Goal: Task Accomplishment & Management: Use online tool/utility

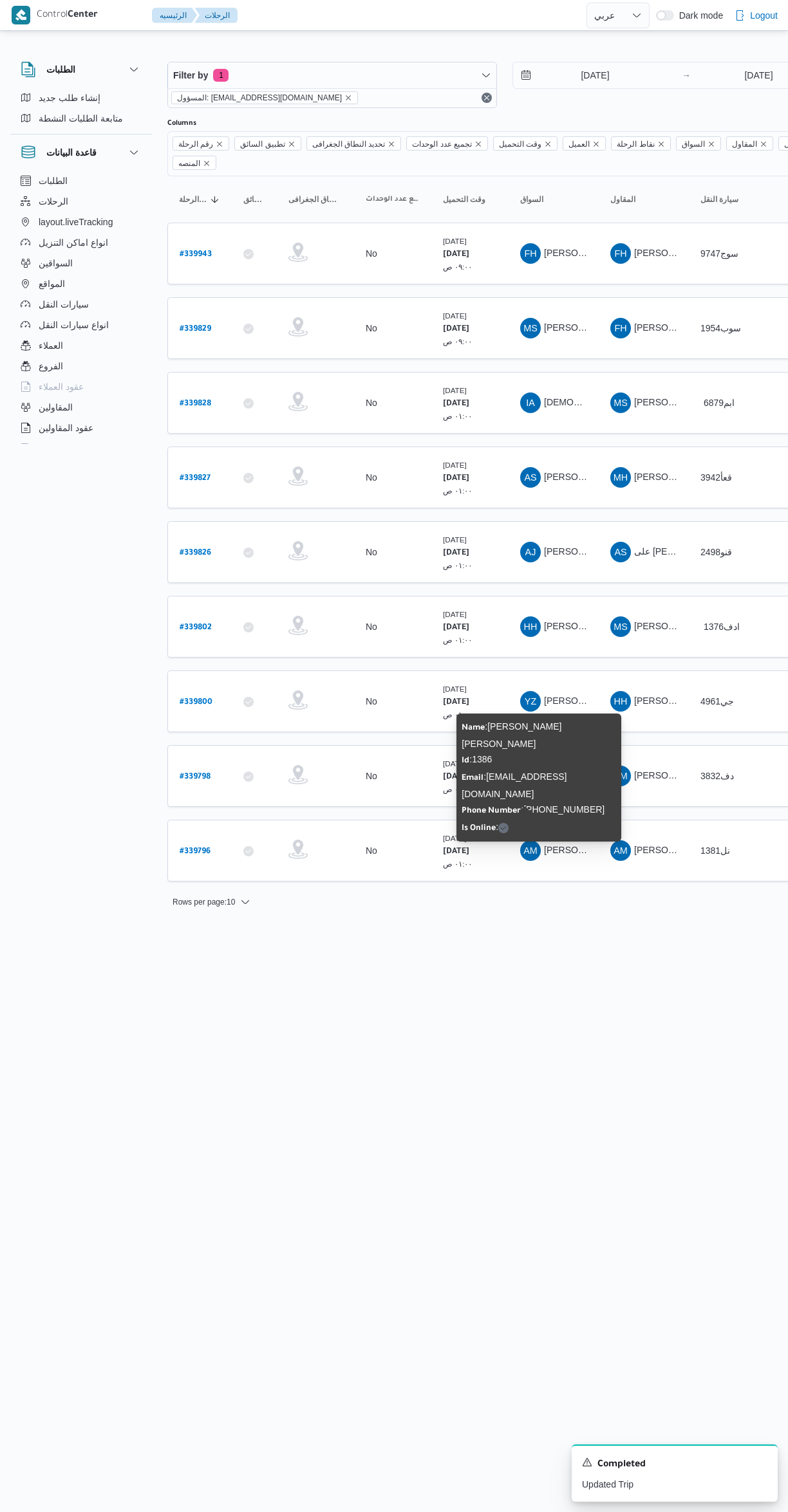
select select "ar"
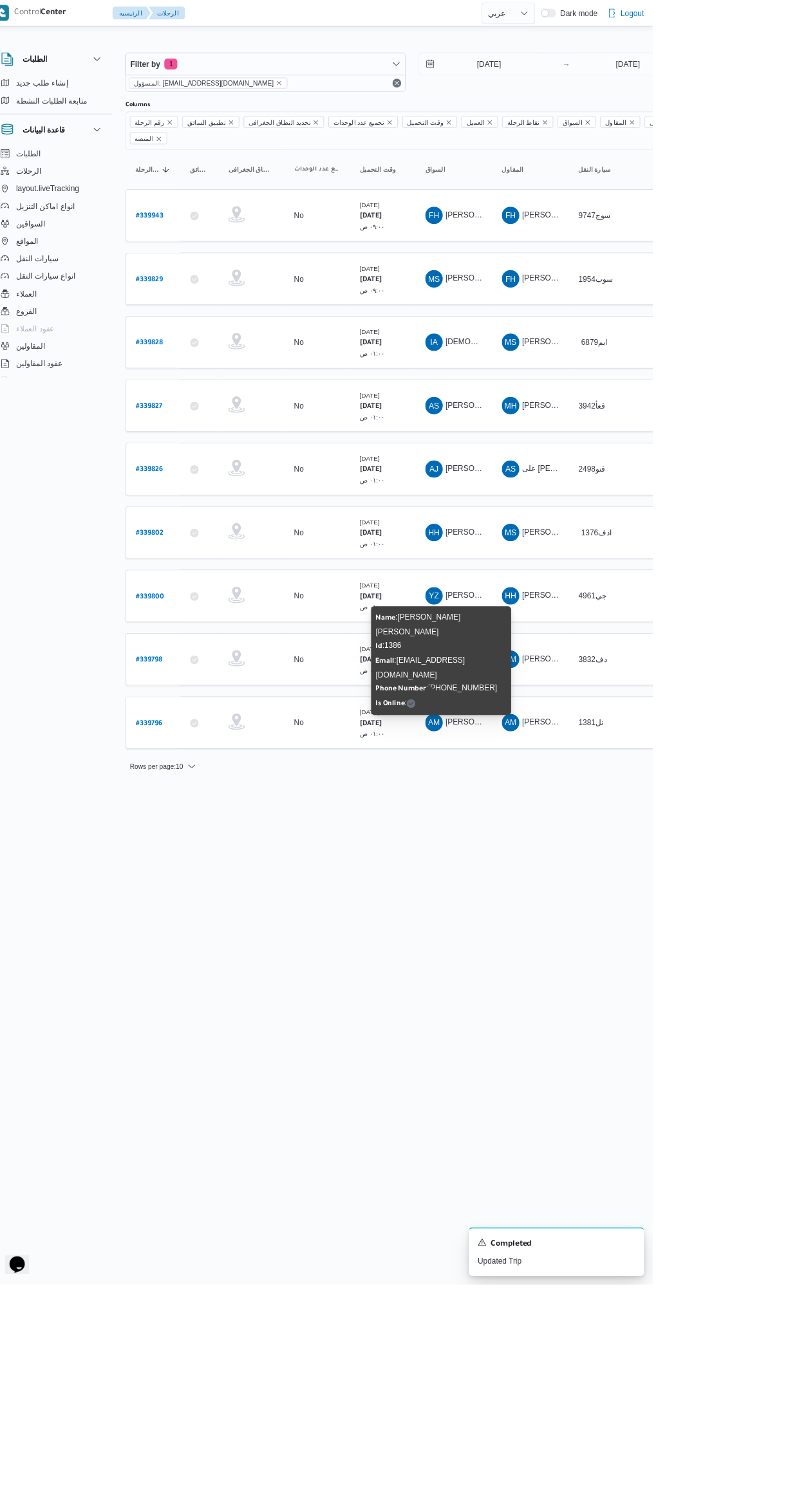
click at [706, 1095] on html "Control Center الرئيسيه الرحلات English عربي Dark mode Logout الطلبات إنشاء طلب…" at bounding box center [394, 756] width 788 height 1512
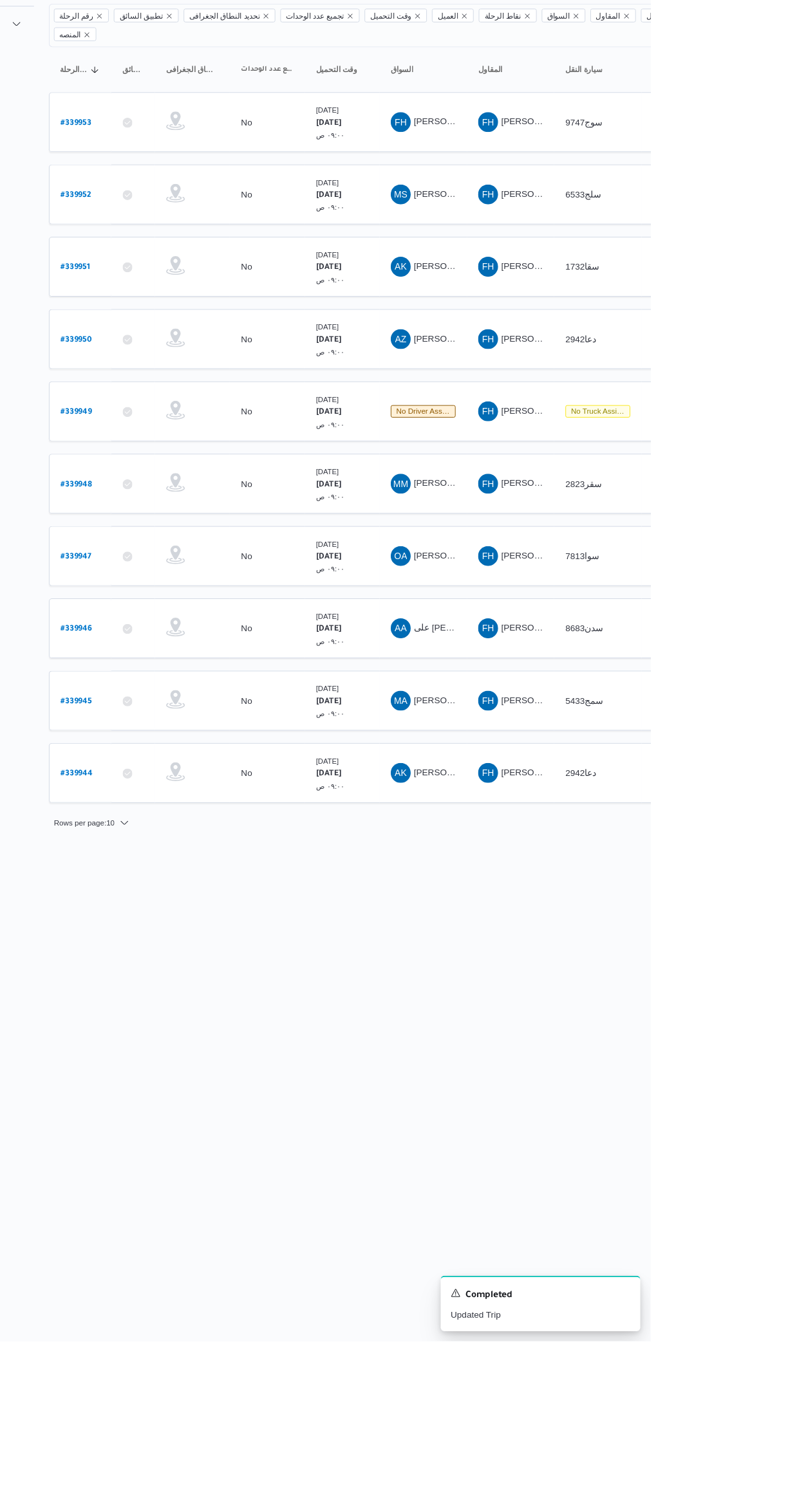
click at [570, 919] on span "[PERSON_NAME][DATE]" at bounding box center [595, 925] width 103 height 10
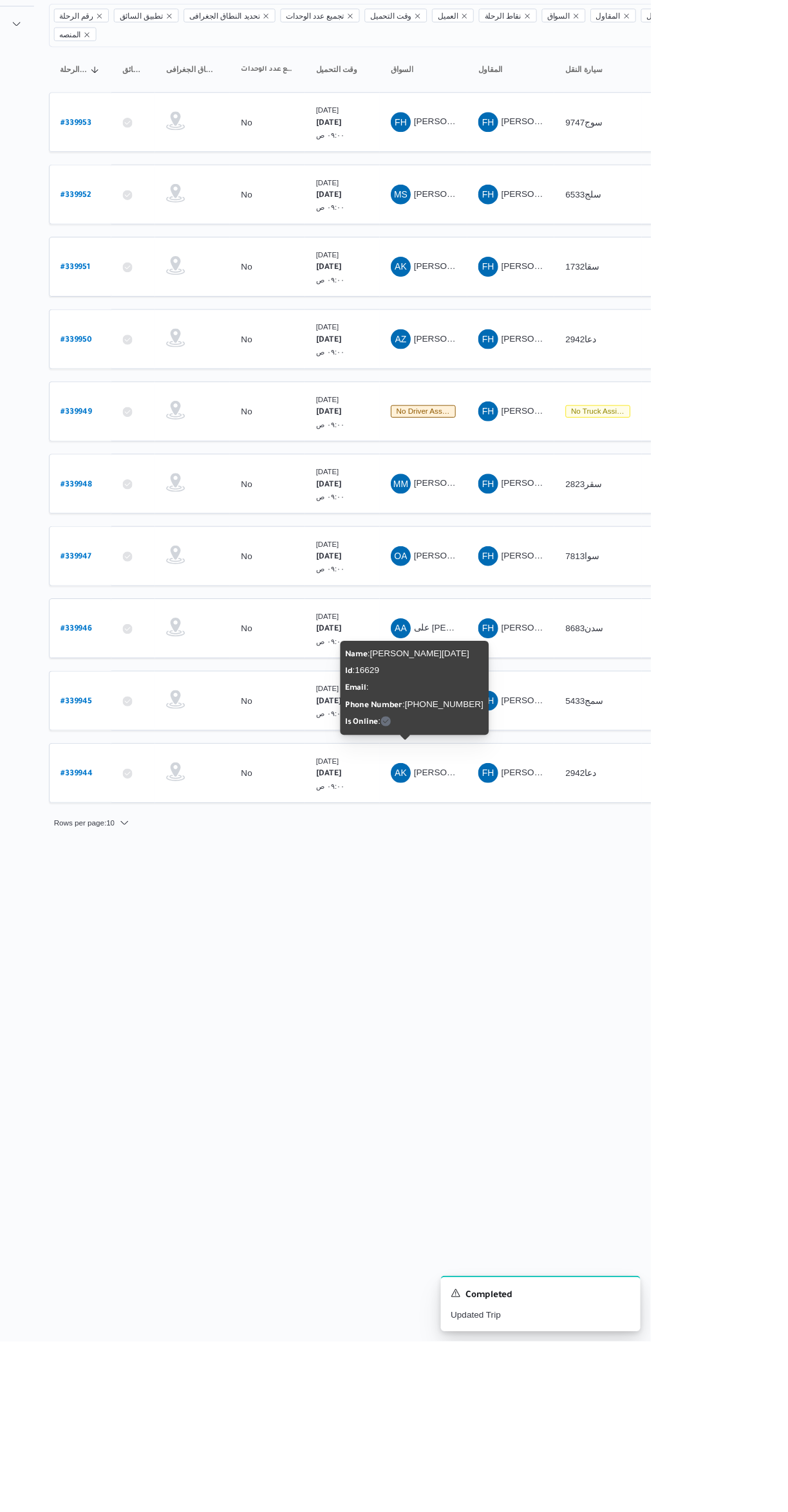
click at [578, 1017] on html "Control Center الرئيسيه الرحلات English عربي Dark mode Logout الطلبات إنشاء طلب…" at bounding box center [394, 756] width 788 height 1512
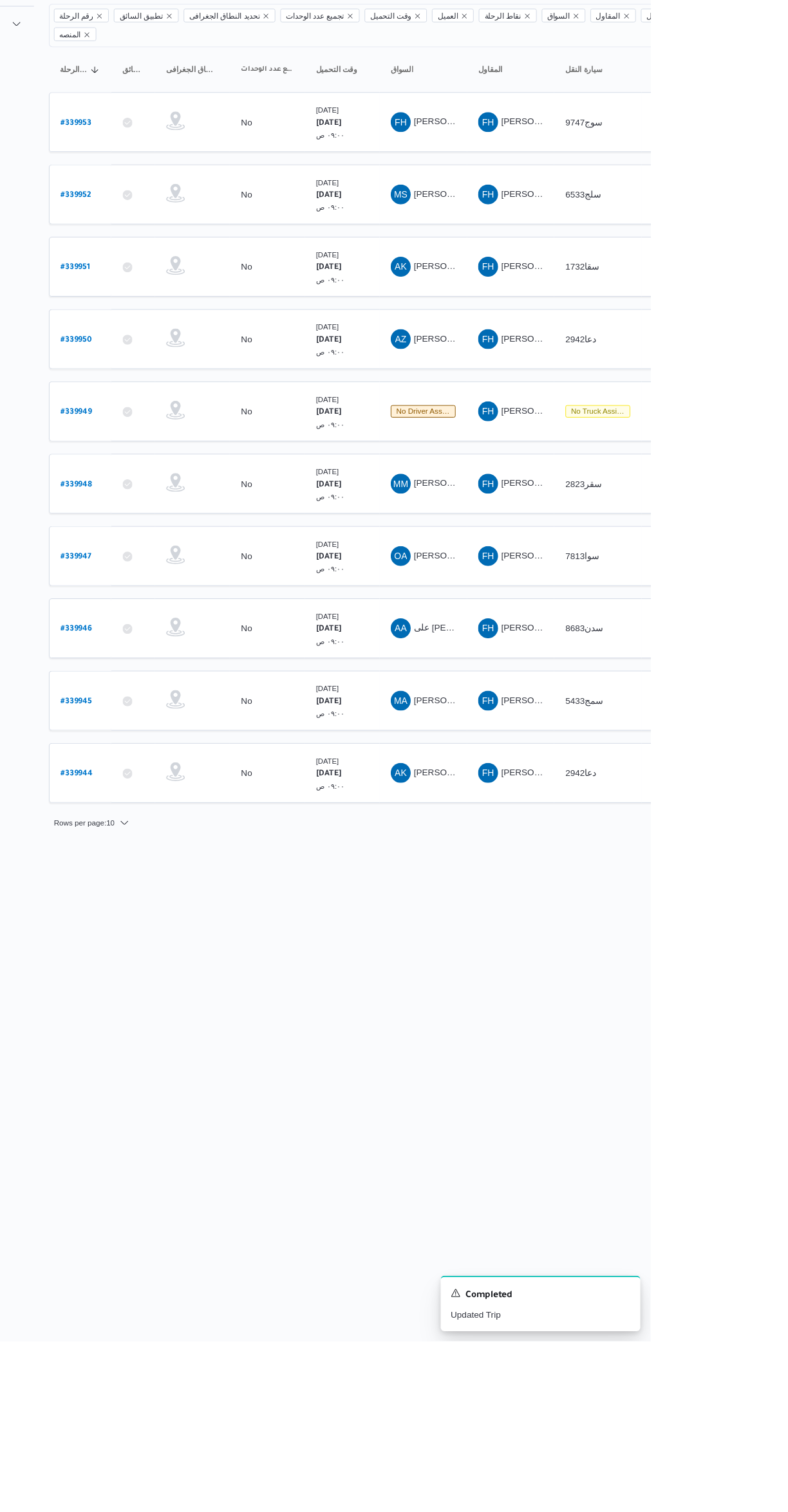
click at [200, 922] on b "# 339944" at bounding box center [196, 926] width 33 height 9
select select "ar"
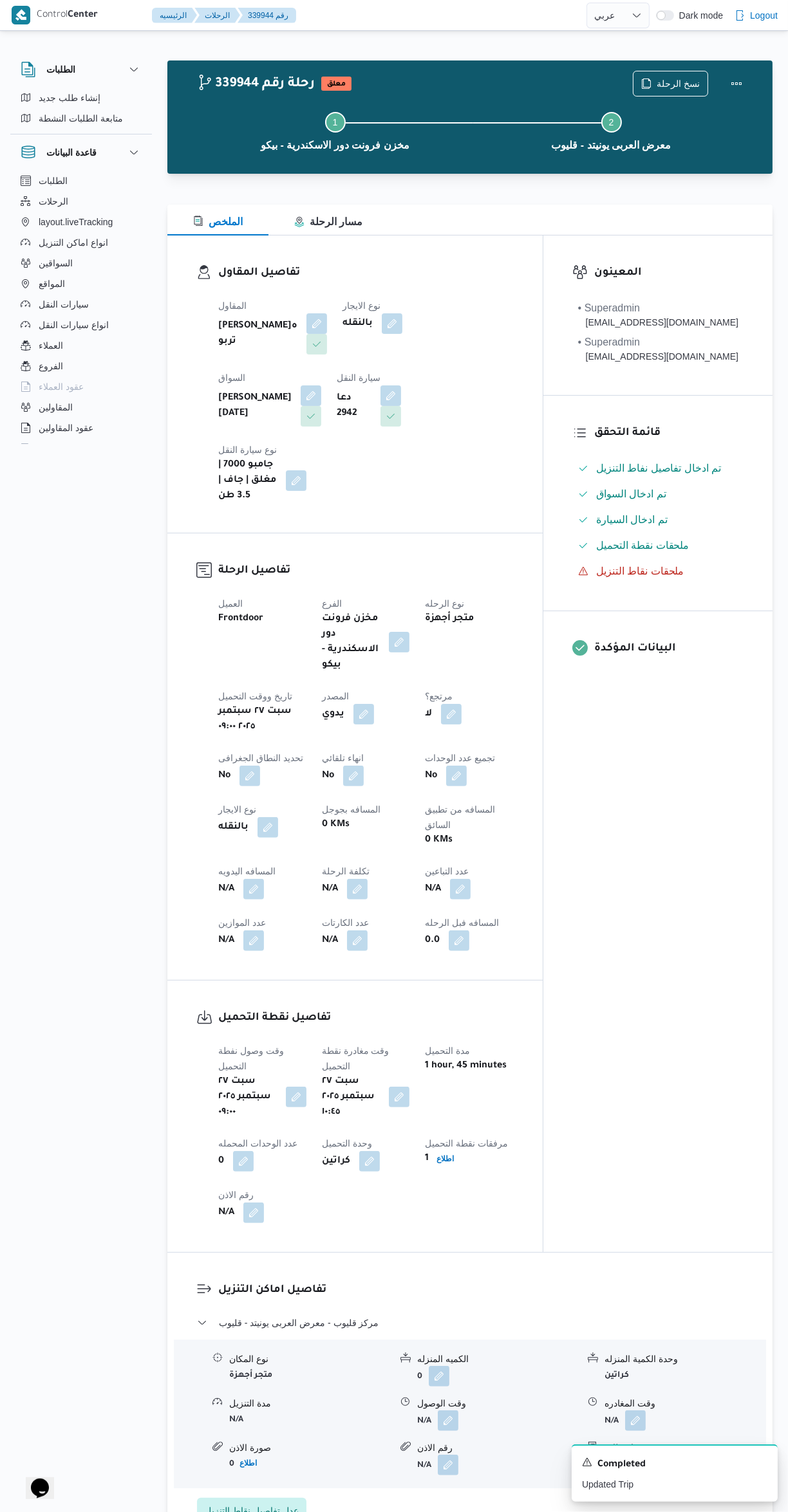
click at [380, 406] on button "button" at bounding box center [391, 396] width 21 height 21
click at [227, 447] on label "اختار سيارة النقل" at bounding box center [230, 447] width 58 height 10
click at [248, 460] on input "اختار سيارة النقل" at bounding box center [249, 468] width 1 height 16
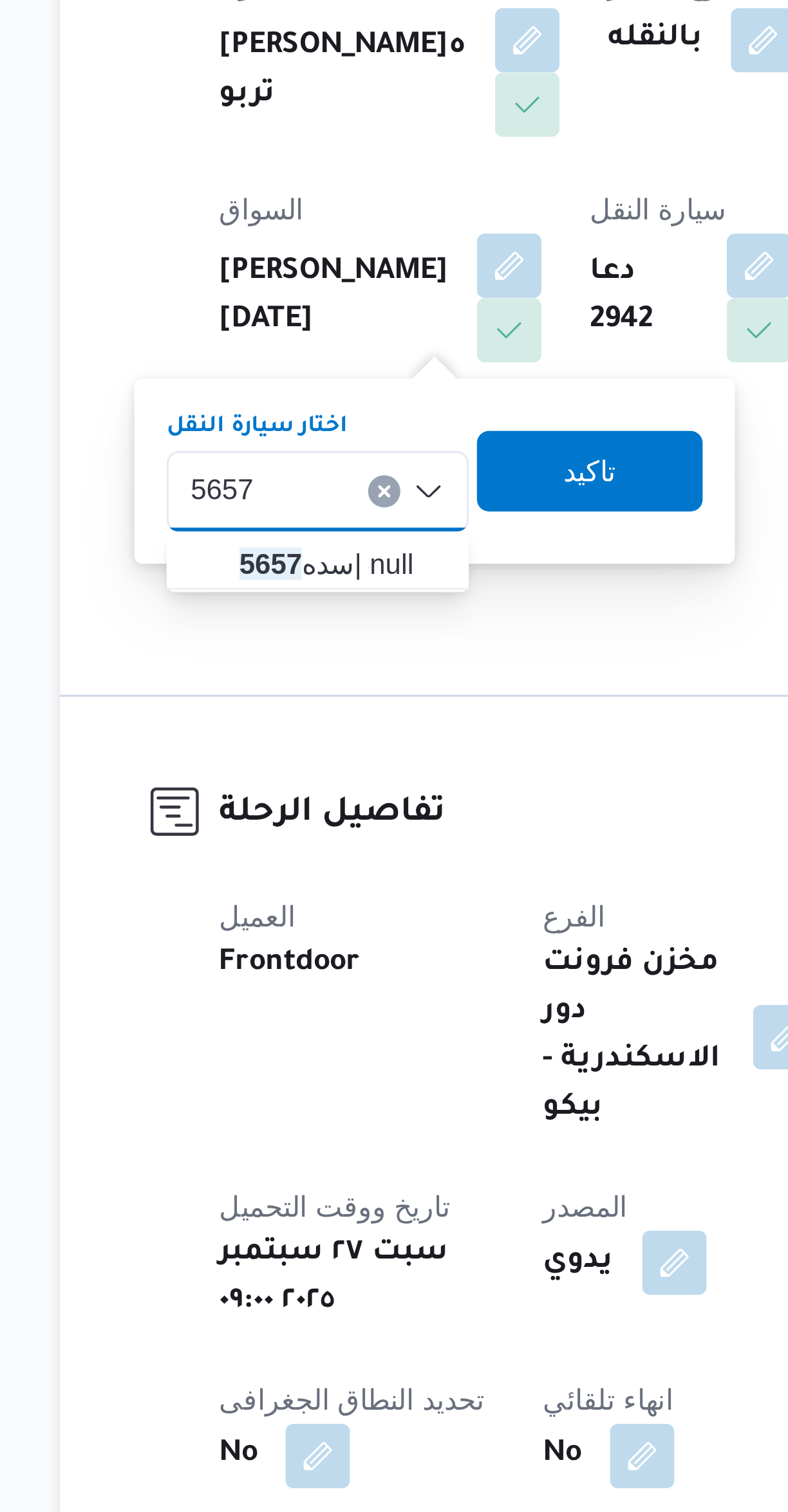
type input "5657"
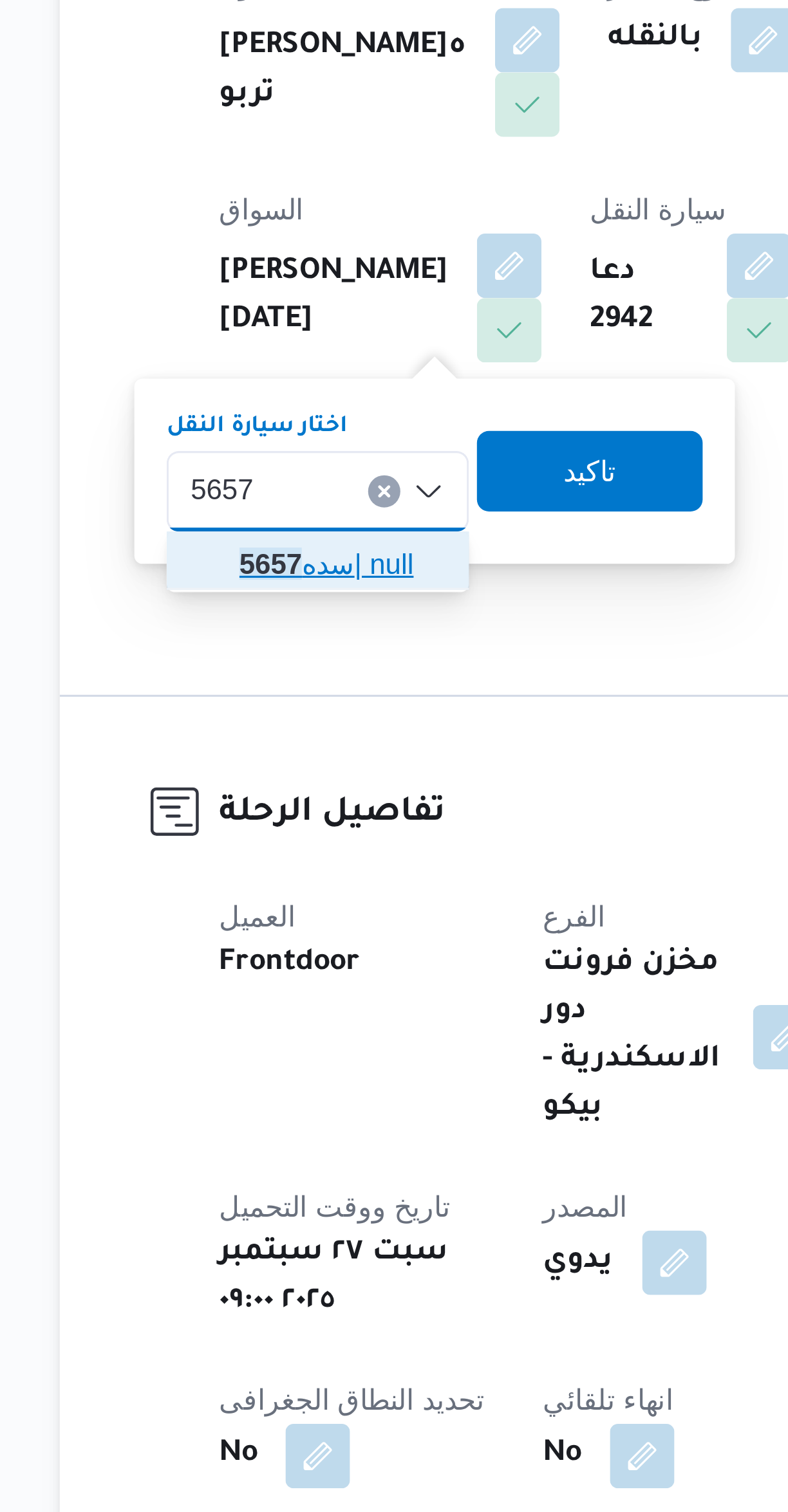
click at [265, 488] on span "سده 5657 | null" at bounding box center [257, 491] width 66 height 16
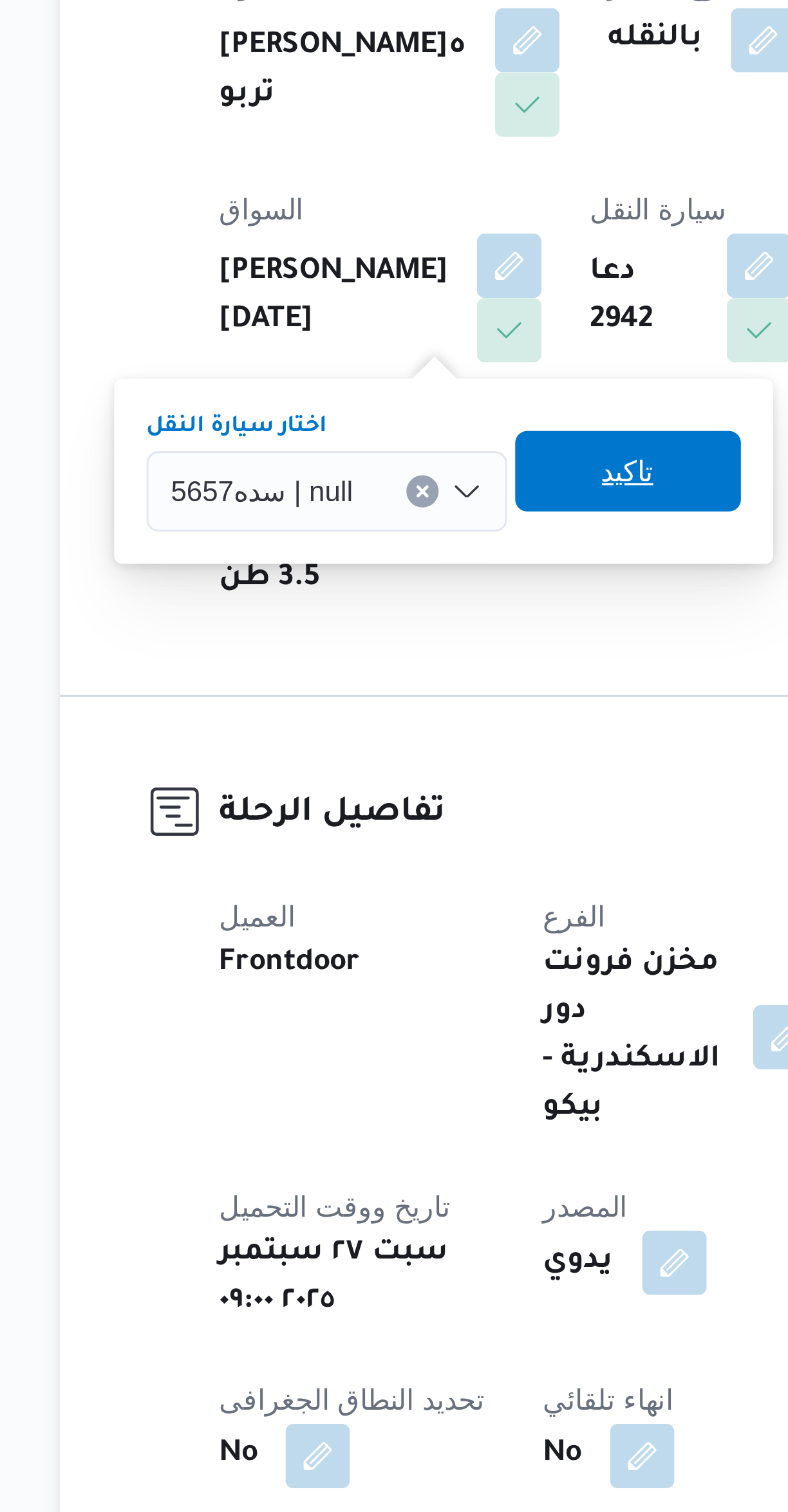
click at [353, 459] on span "تاكيد" at bounding box center [349, 461] width 72 height 25
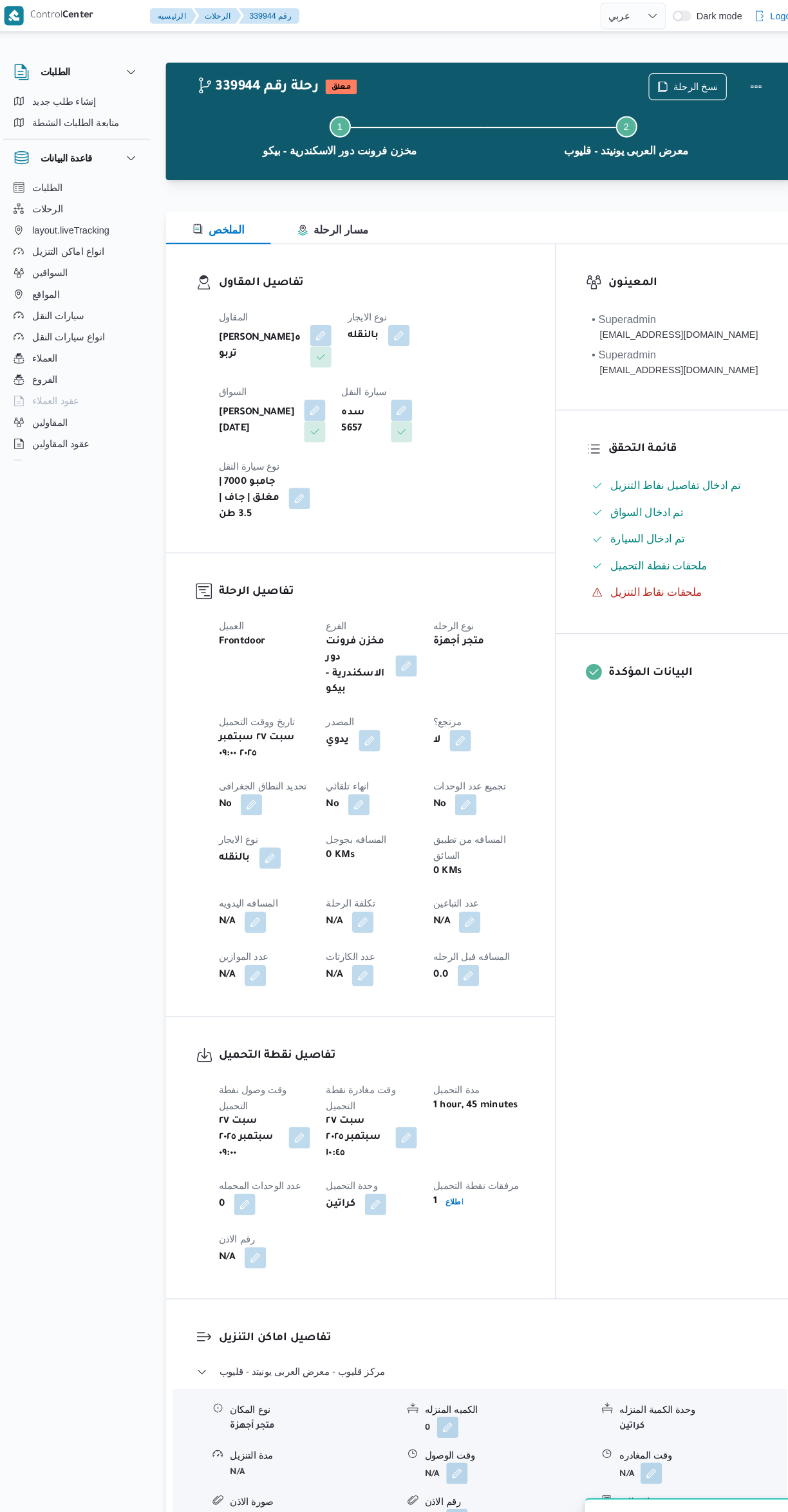
select select "ar"
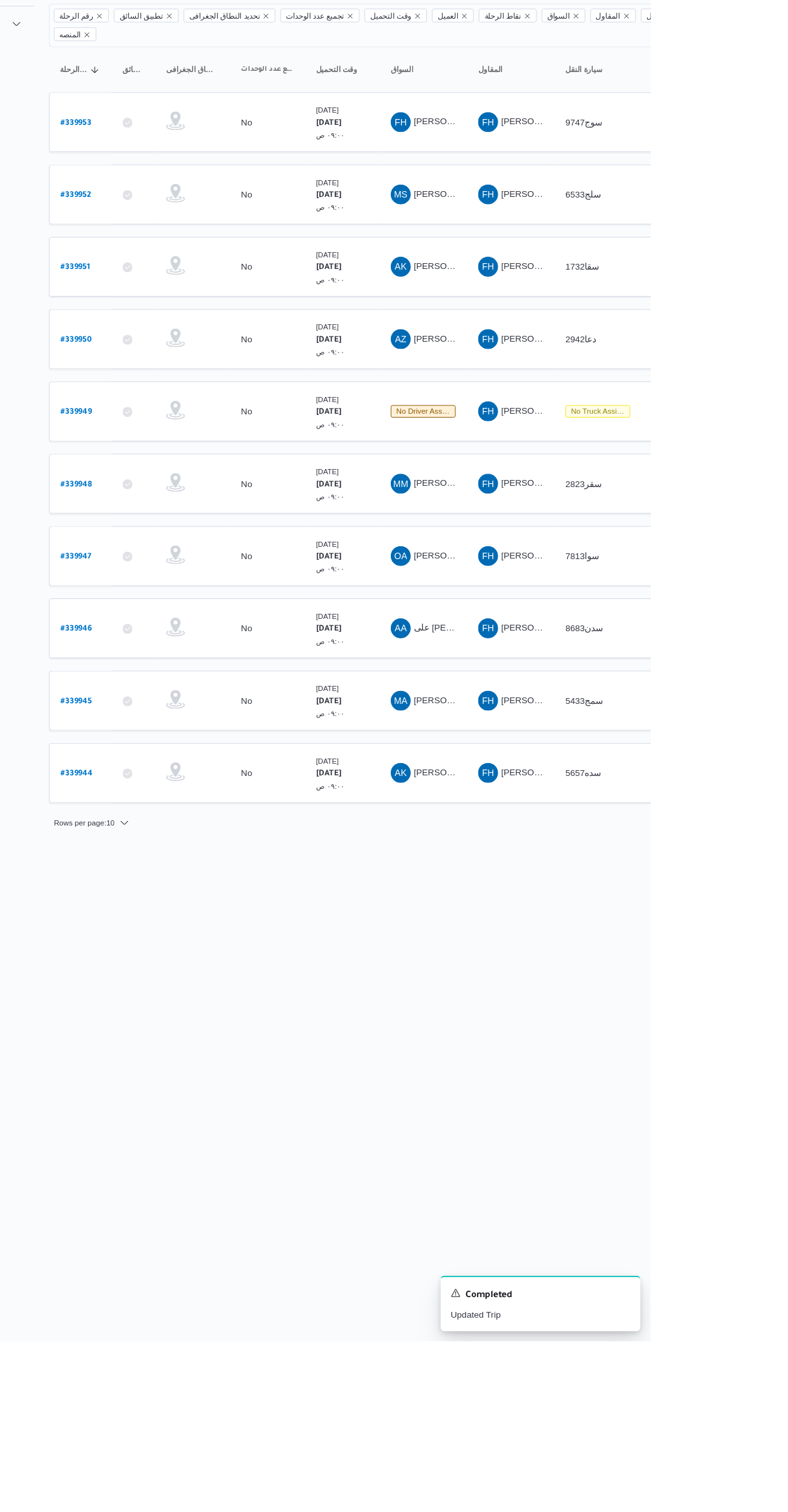
click at [618, 1161] on html "Control Center الرئيسيه الرحلات English عربي Dark mode Logout الطلبات إنشاء طلب…" at bounding box center [394, 756] width 788 height 1512
click at [195, 544] on link "# 339949" at bounding box center [195, 552] width 32 height 17
select select "ar"
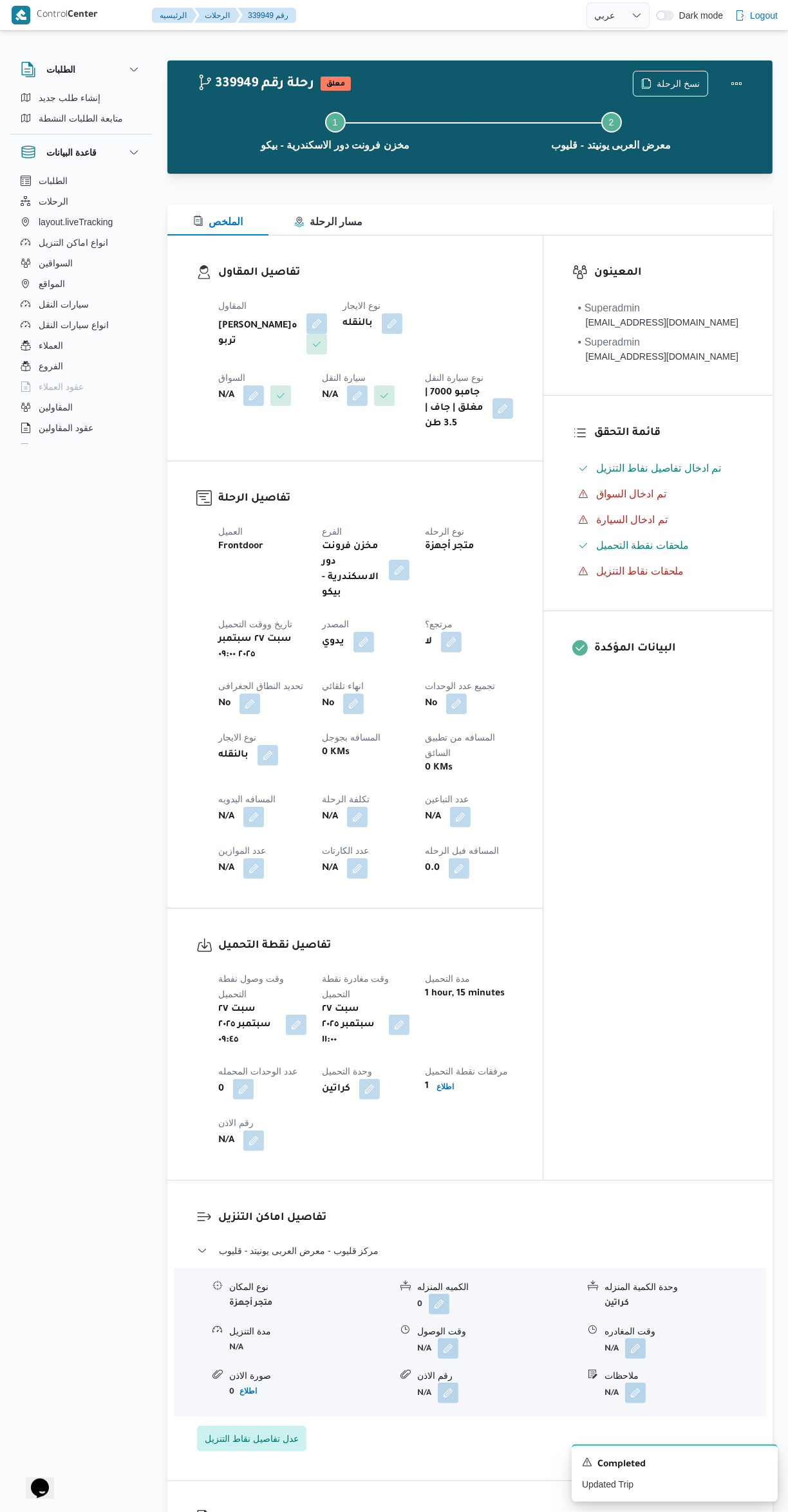
click at [264, 385] on button "button" at bounding box center [254, 396] width 21 height 21
click at [492, 419] on button "button" at bounding box center [503, 408] width 21 height 21
click at [264, 385] on button "button" at bounding box center [254, 396] width 21 height 21
click at [416, 375] on input "اختار السواق" at bounding box center [417, 375] width 1 height 16
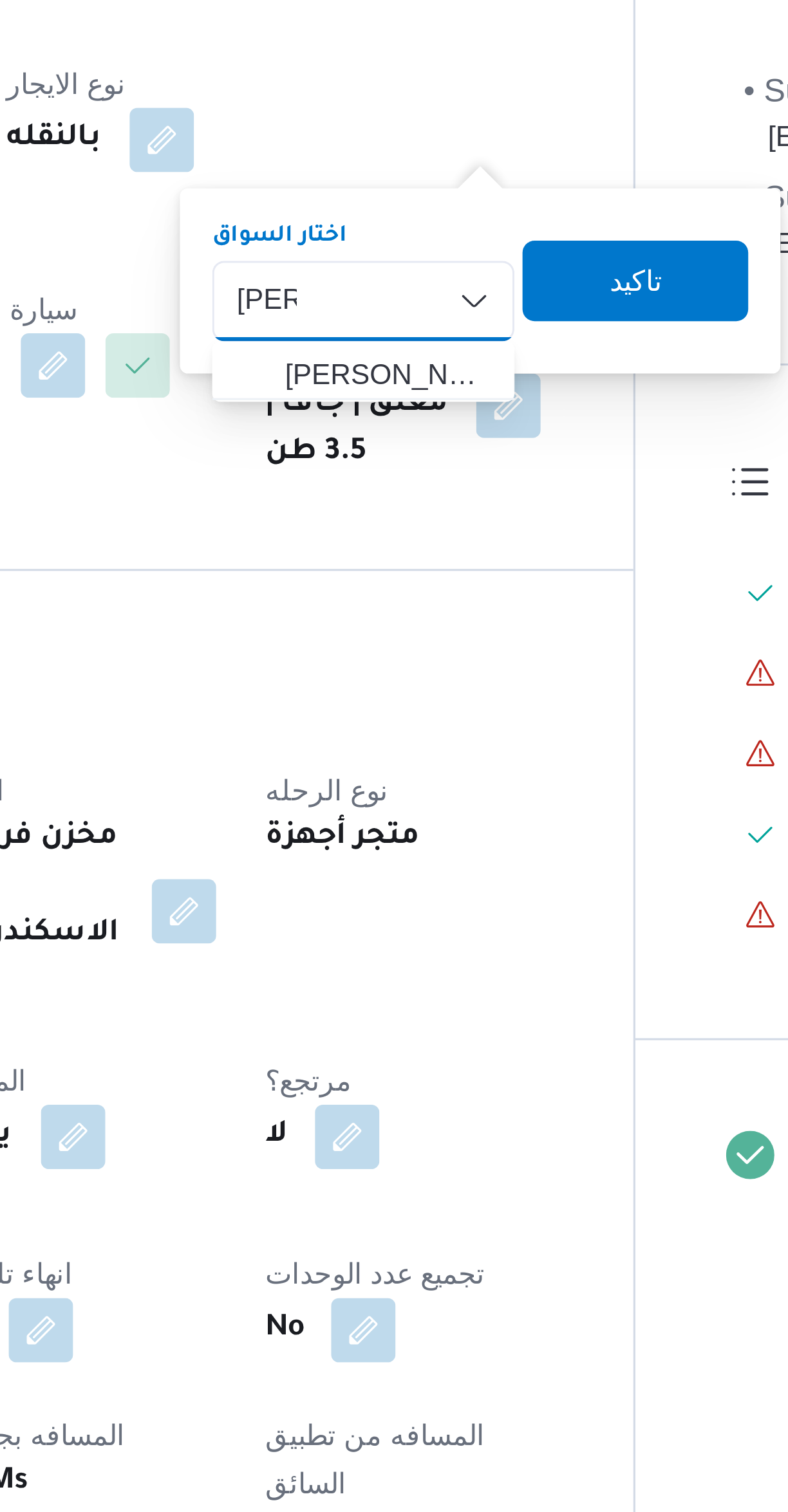
type input "[PERSON_NAME]"
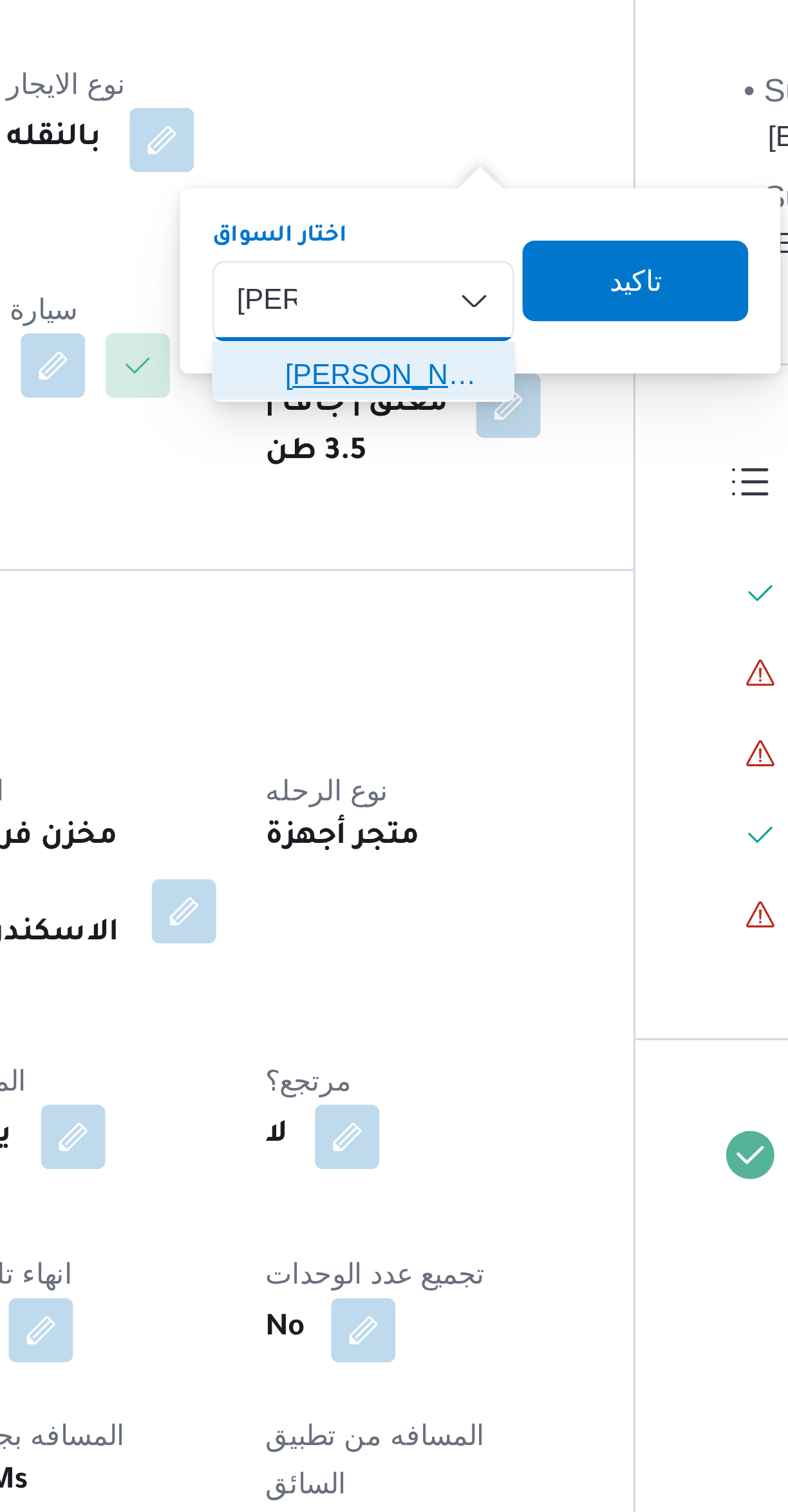
click at [444, 392] on span "[PERSON_NAME]" at bounding box center [464, 398] width 66 height 16
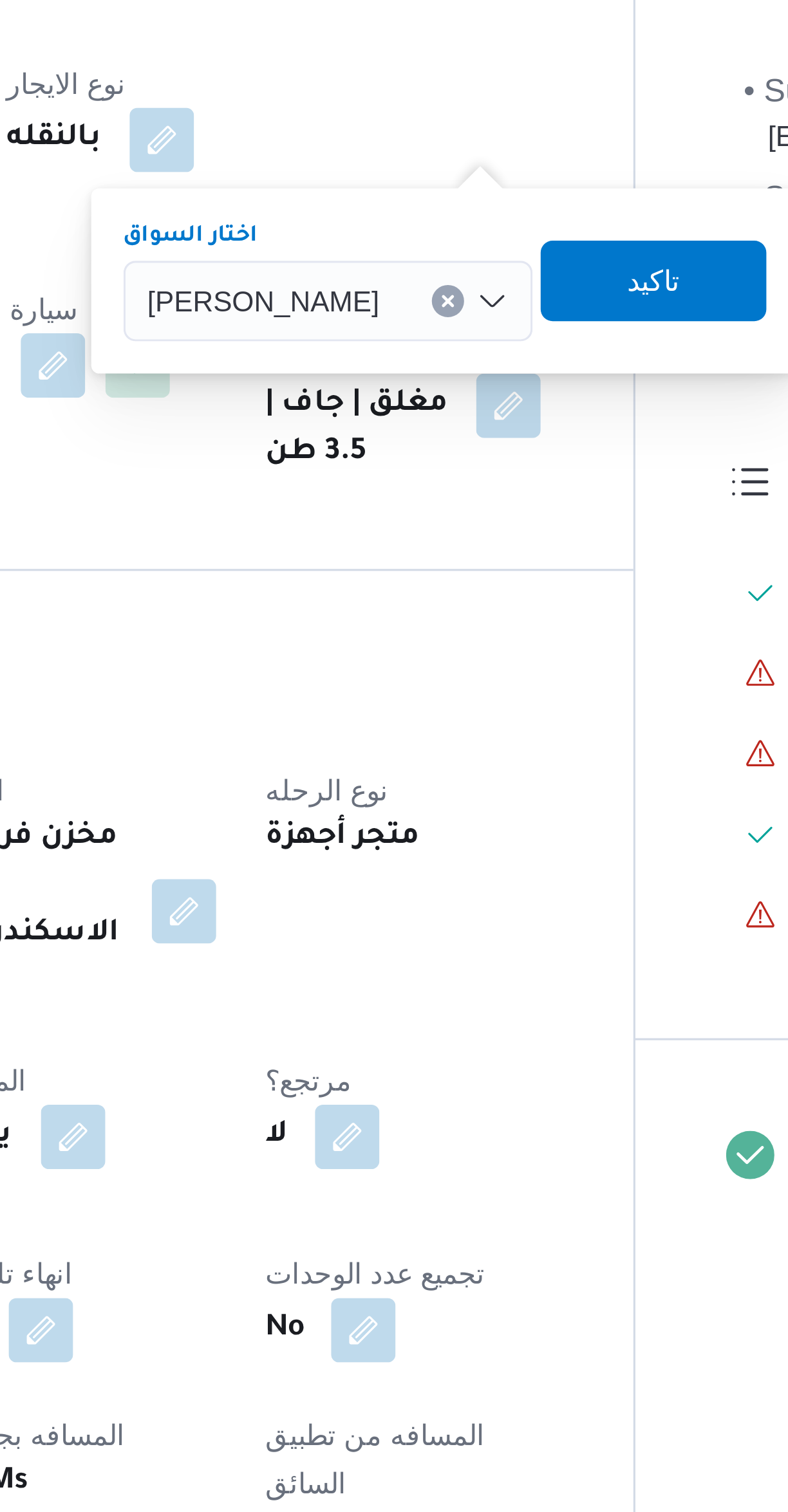
click at [424, 373] on span "[PERSON_NAME]" at bounding box center [424, 374] width 74 height 14
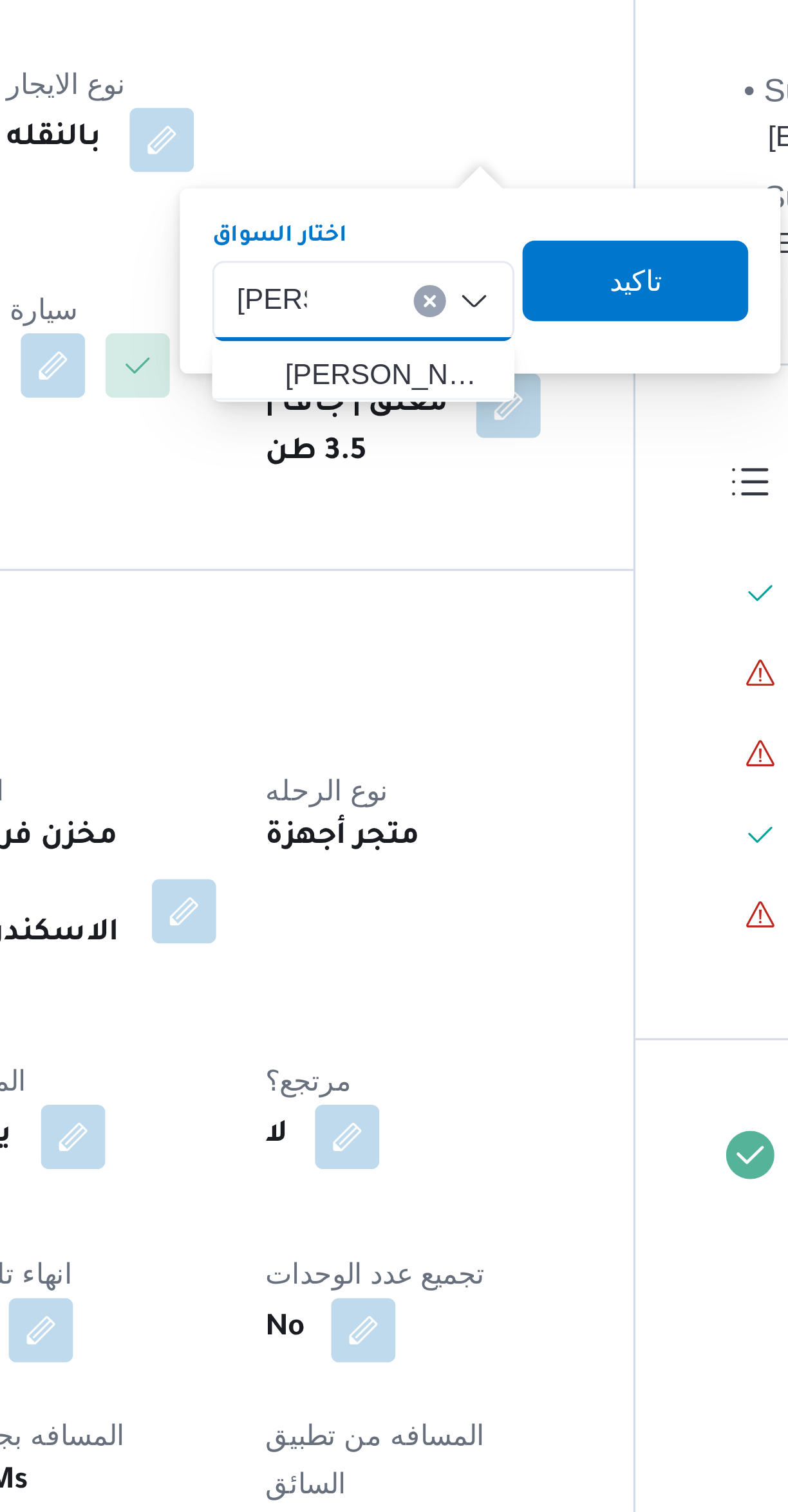
type input "[PERSON_NAME]"
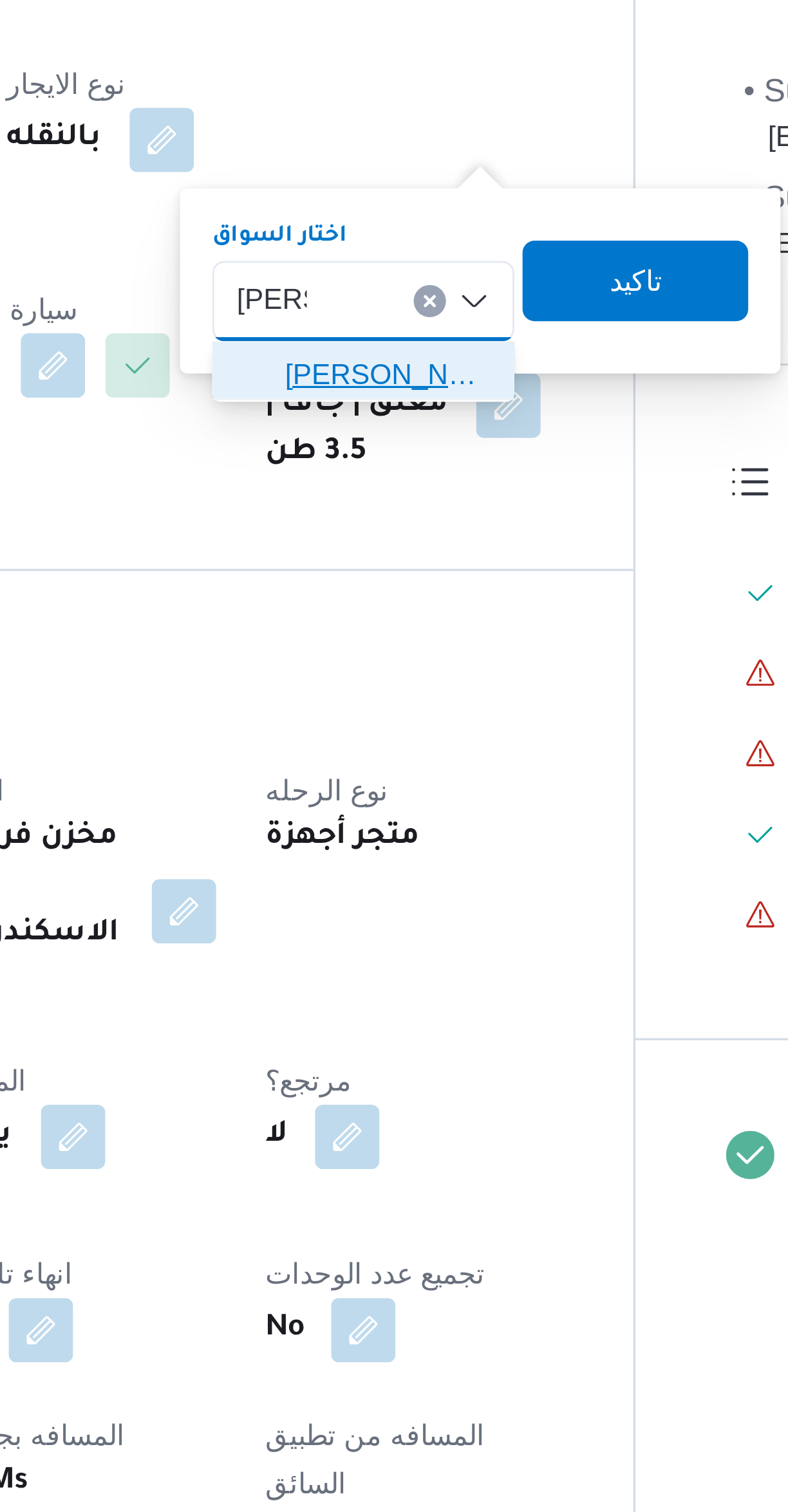
click at [459, 394] on span "[PERSON_NAME] ه [PERSON_NAME]" at bounding box center [464, 398] width 66 height 16
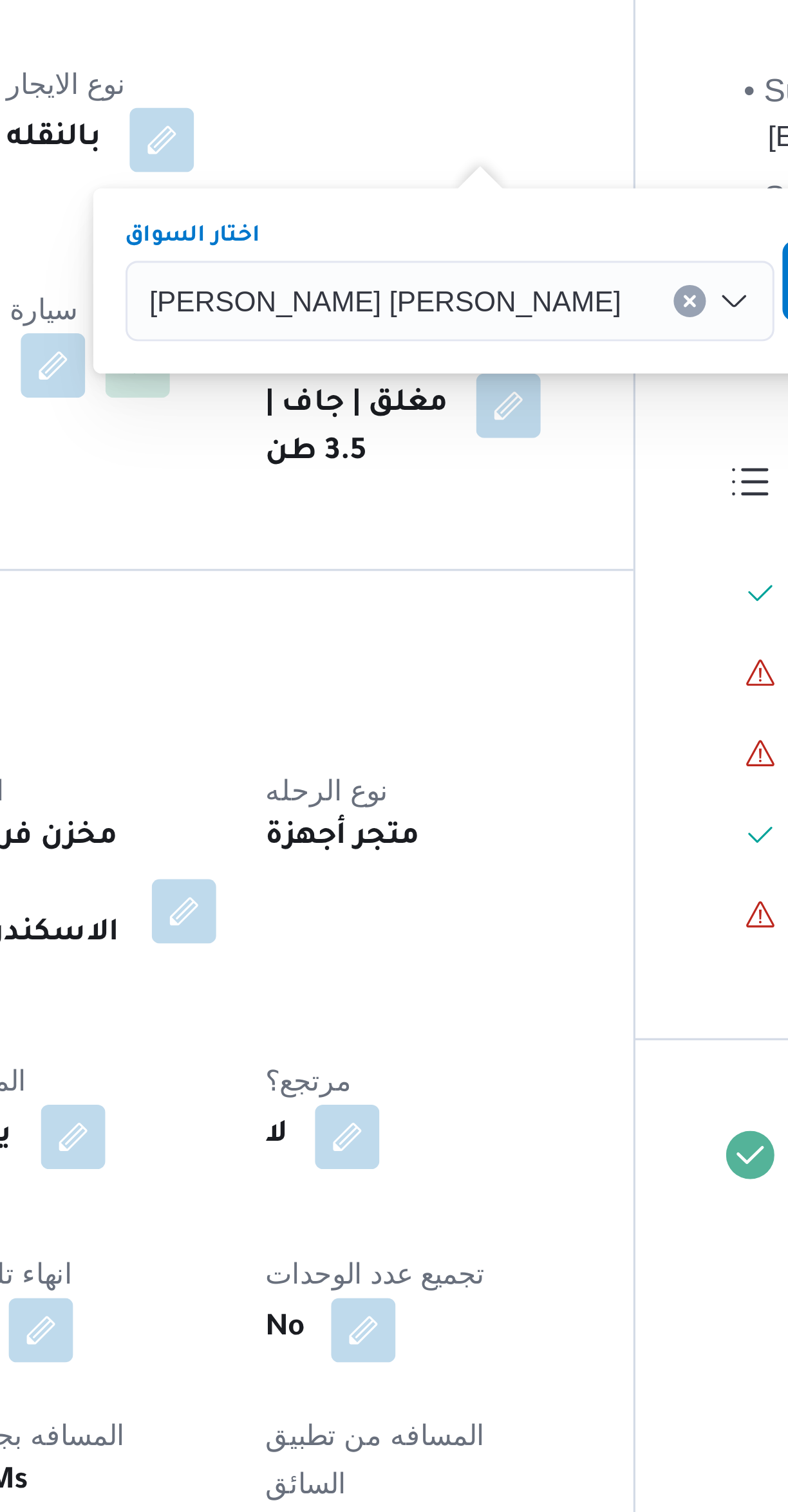
click at [590, 371] on span "تاكيد" at bounding box center [626, 369] width 72 height 25
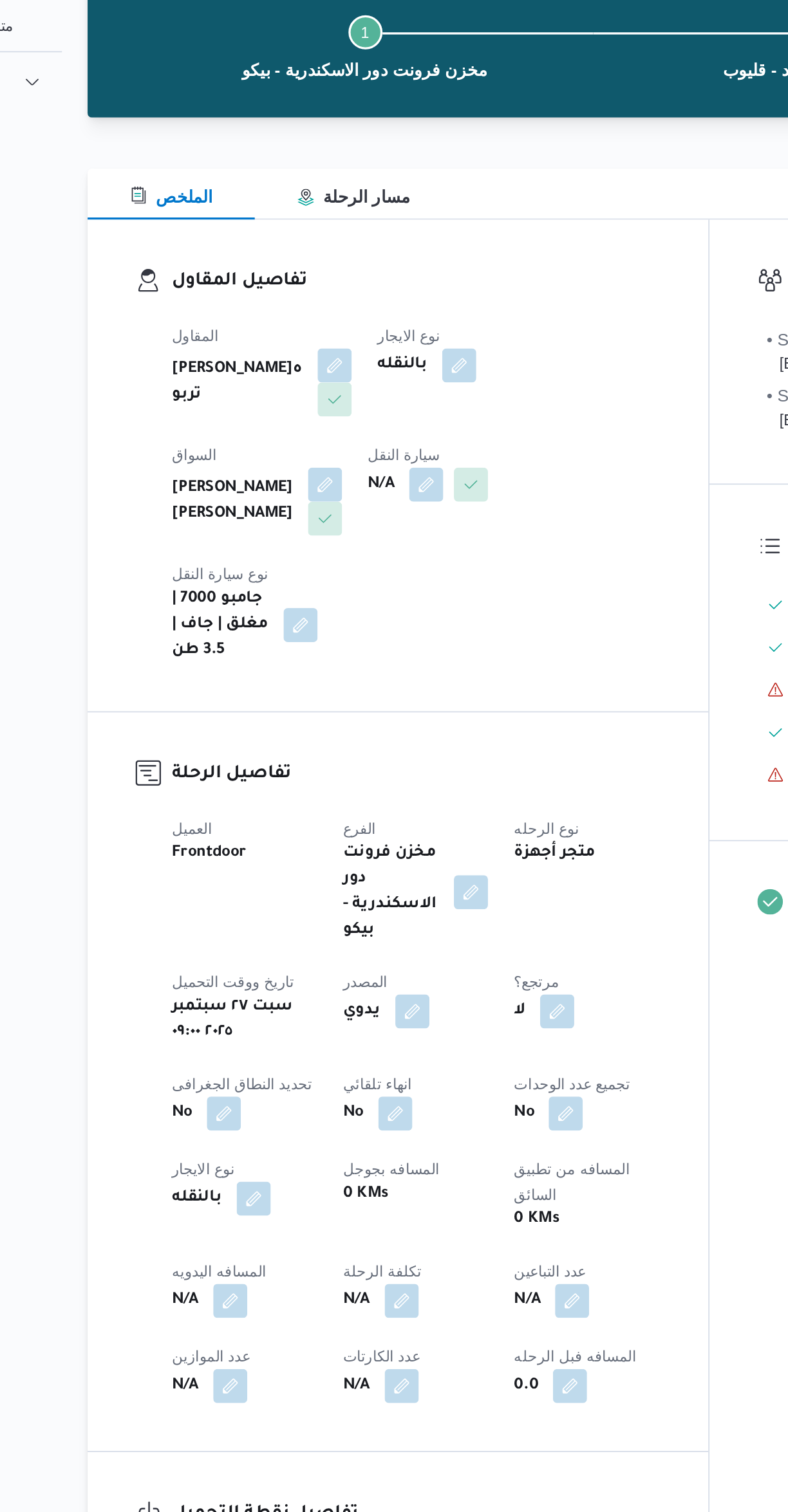
click at [361, 406] on button "button" at bounding box center [372, 396] width 21 height 21
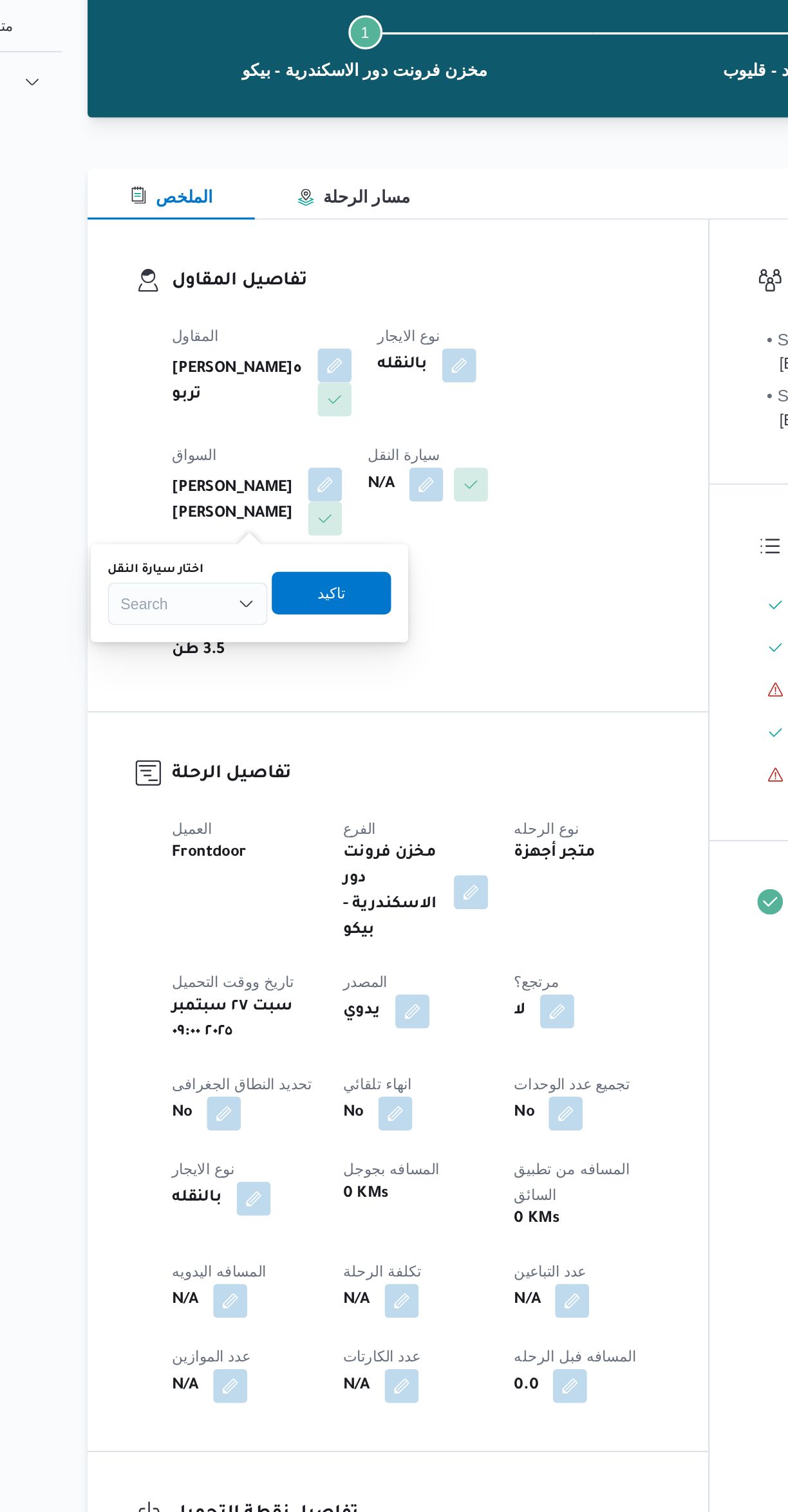
click at [226, 470] on div "Search" at bounding box center [227, 468] width 97 height 25
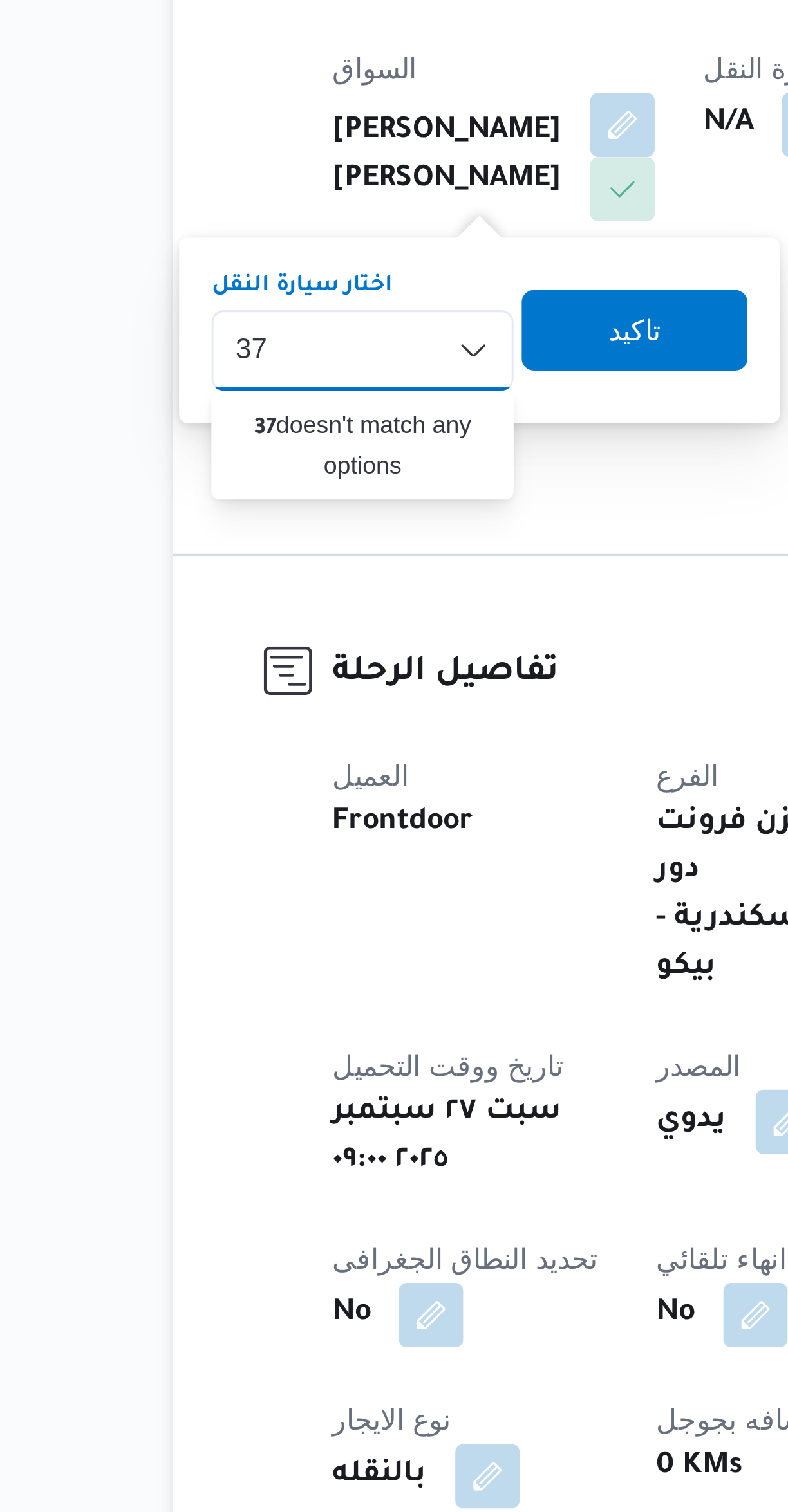
type input "3"
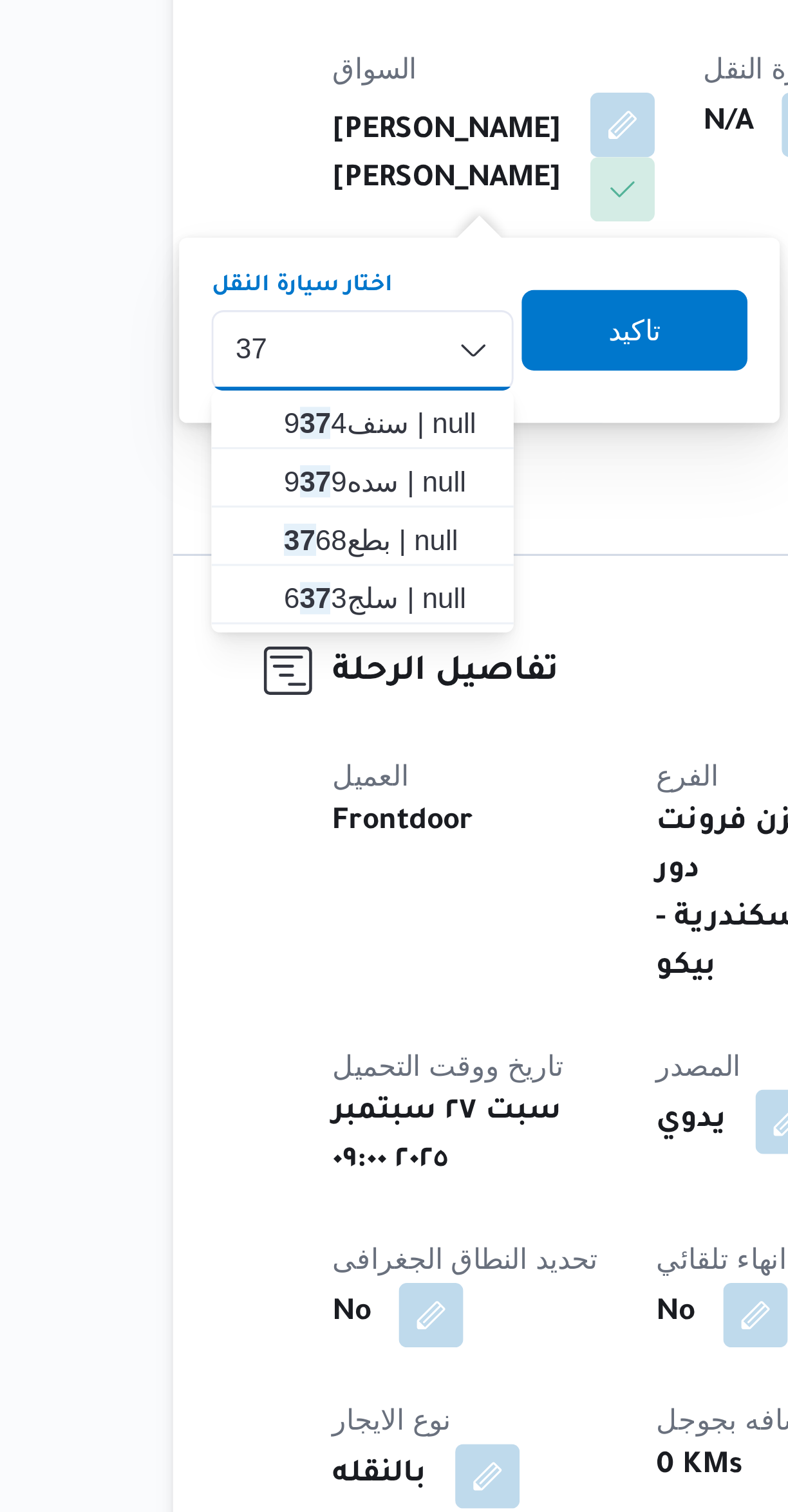
type input "37"
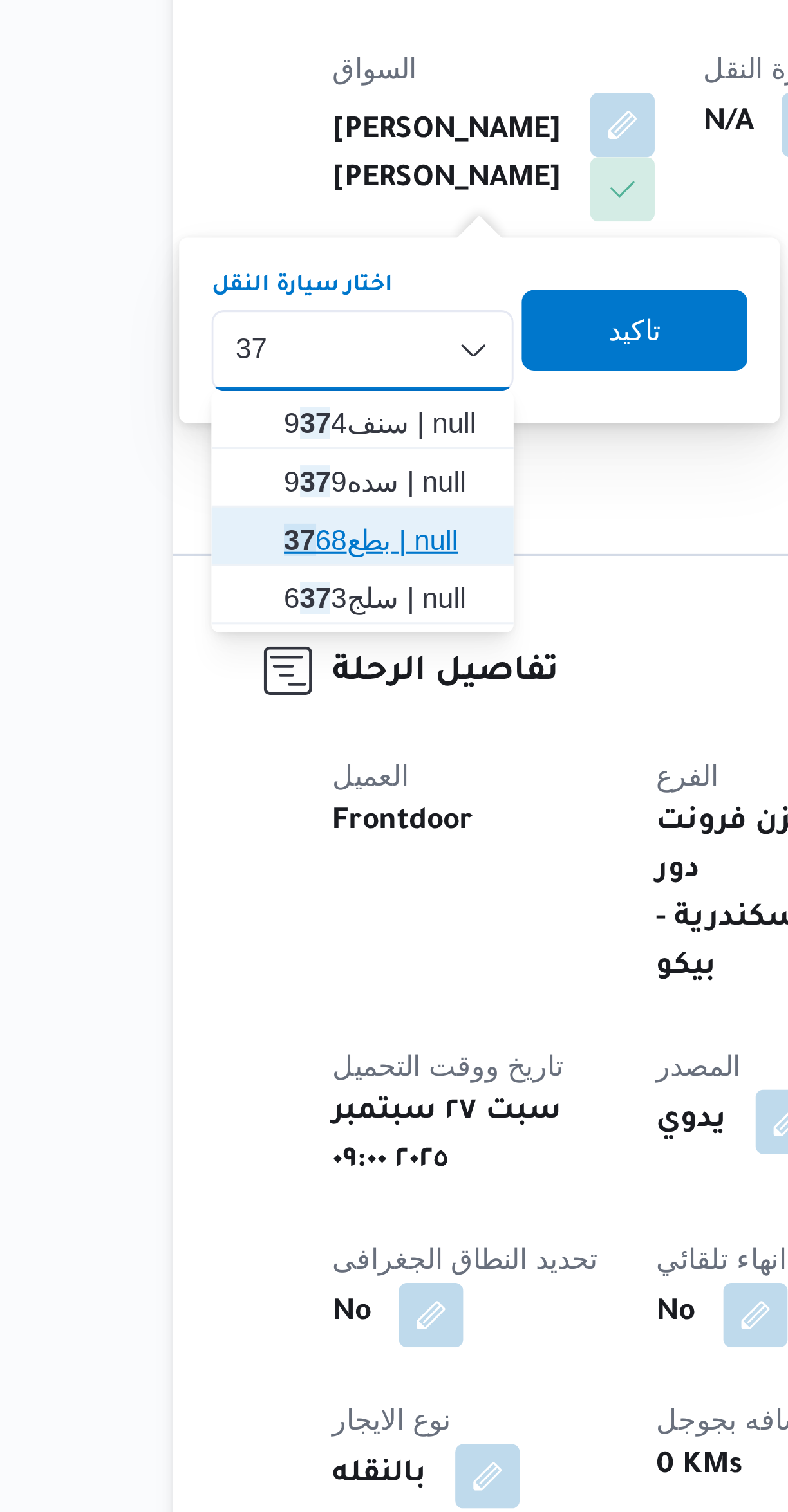
click at [210, 535] on span "بطع 37 68 | null" at bounding box center [236, 528] width 66 height 16
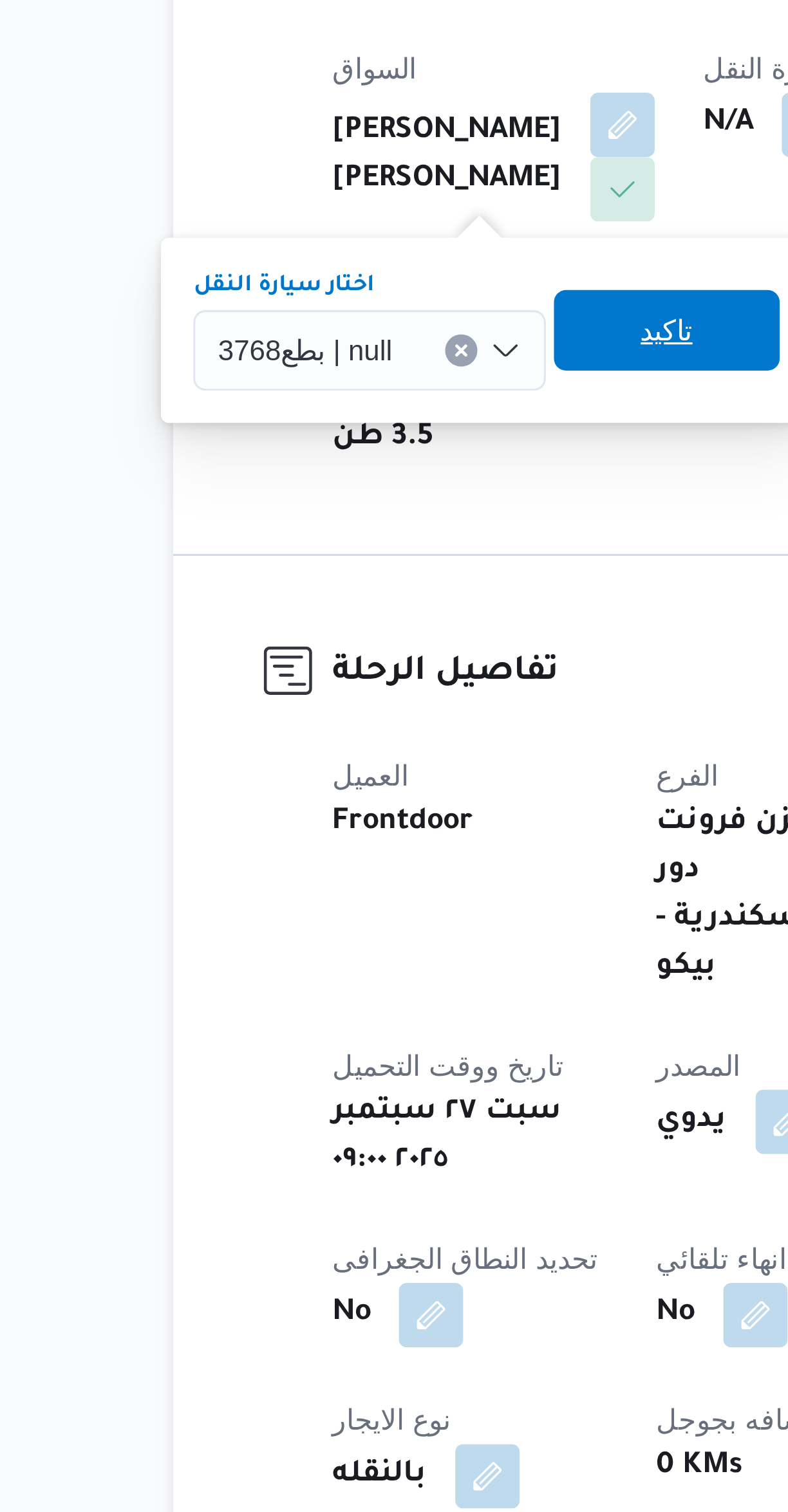
click at [311, 466] on span "تاكيد" at bounding box center [325, 461] width 72 height 25
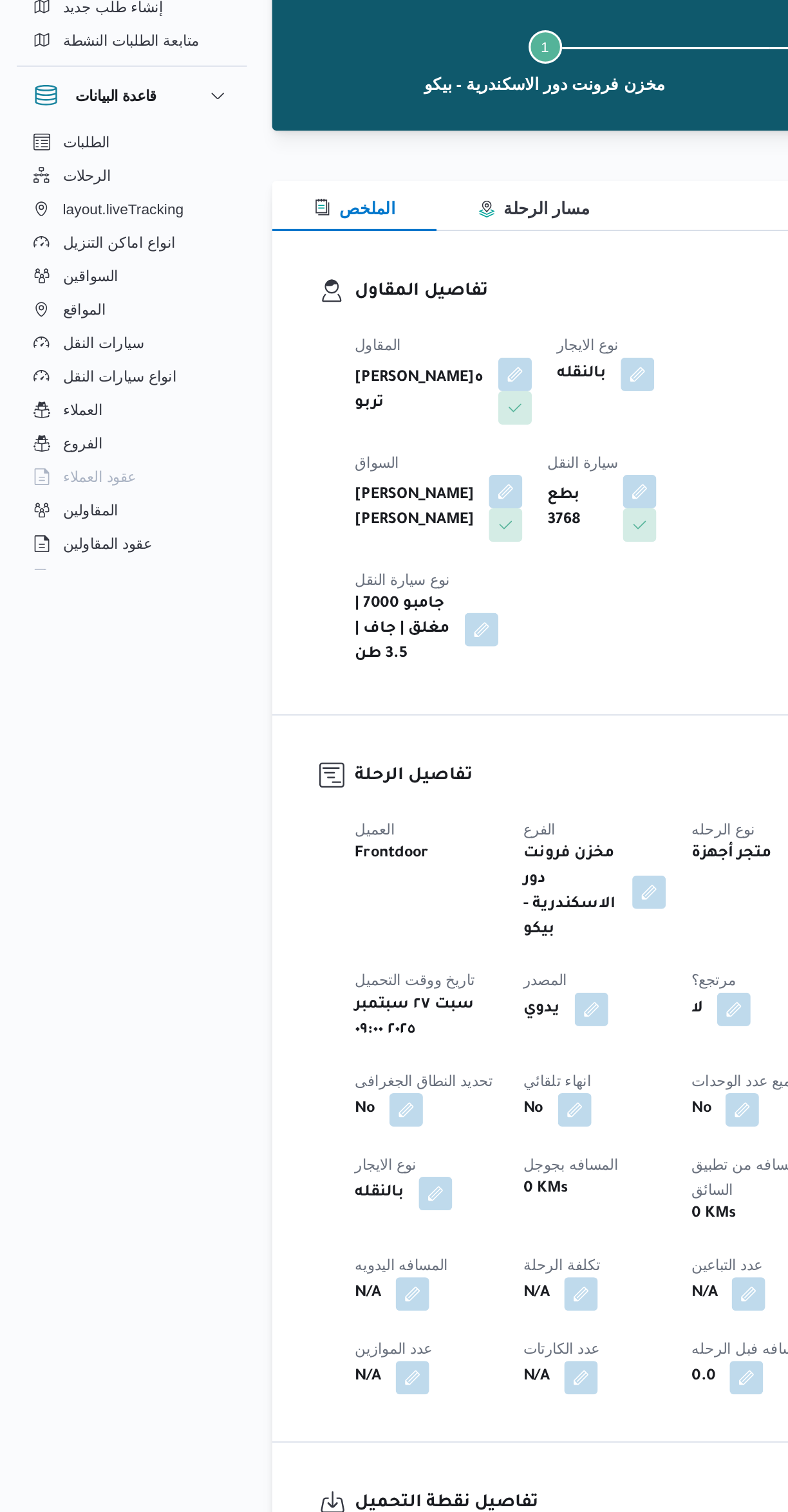
select select "ar"
